Goal: Task Accomplishment & Management: Manage account settings

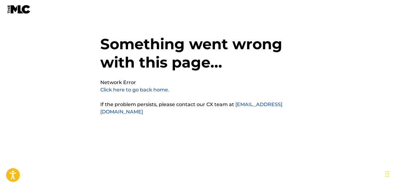
click at [151, 88] on link "Click here to go back home." at bounding box center [134, 90] width 69 height 6
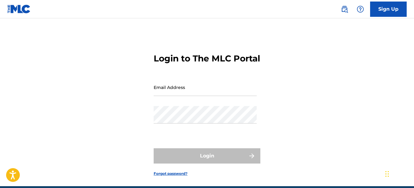
click at [199, 96] on input "Email Address" at bounding box center [205, 86] width 103 height 17
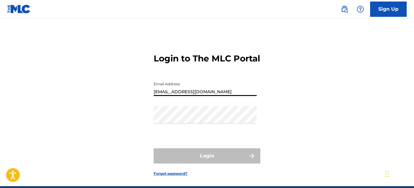
type input "octoberoriginal@gmail.com"
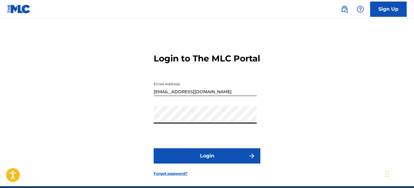
click at [154, 148] on button "Login" at bounding box center [207, 155] width 107 height 15
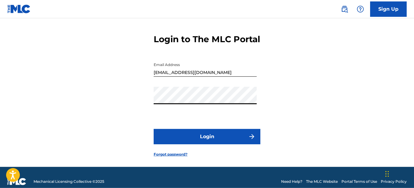
scroll to position [7, 0]
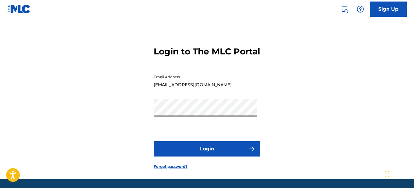
click at [213, 156] on button "Login" at bounding box center [207, 148] width 107 height 15
